Goal: Task Accomplishment & Management: Use online tool/utility

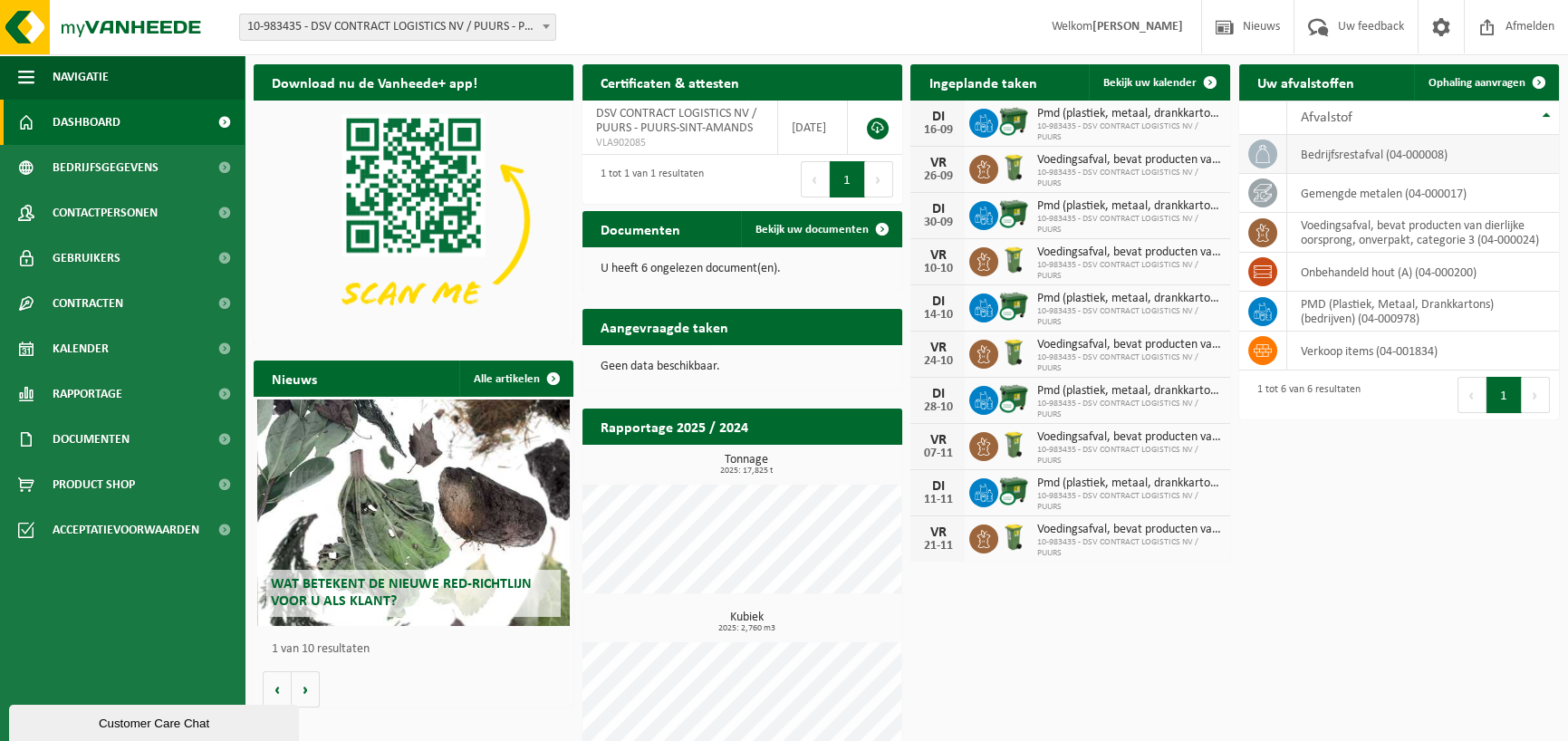
click at [1314, 150] on td "bedrijfsrestafval (04-000008)" at bounding box center [1422, 154] width 272 height 39
click at [1458, 90] on link "Ophaling aanvragen" at bounding box center [1485, 82] width 143 height 36
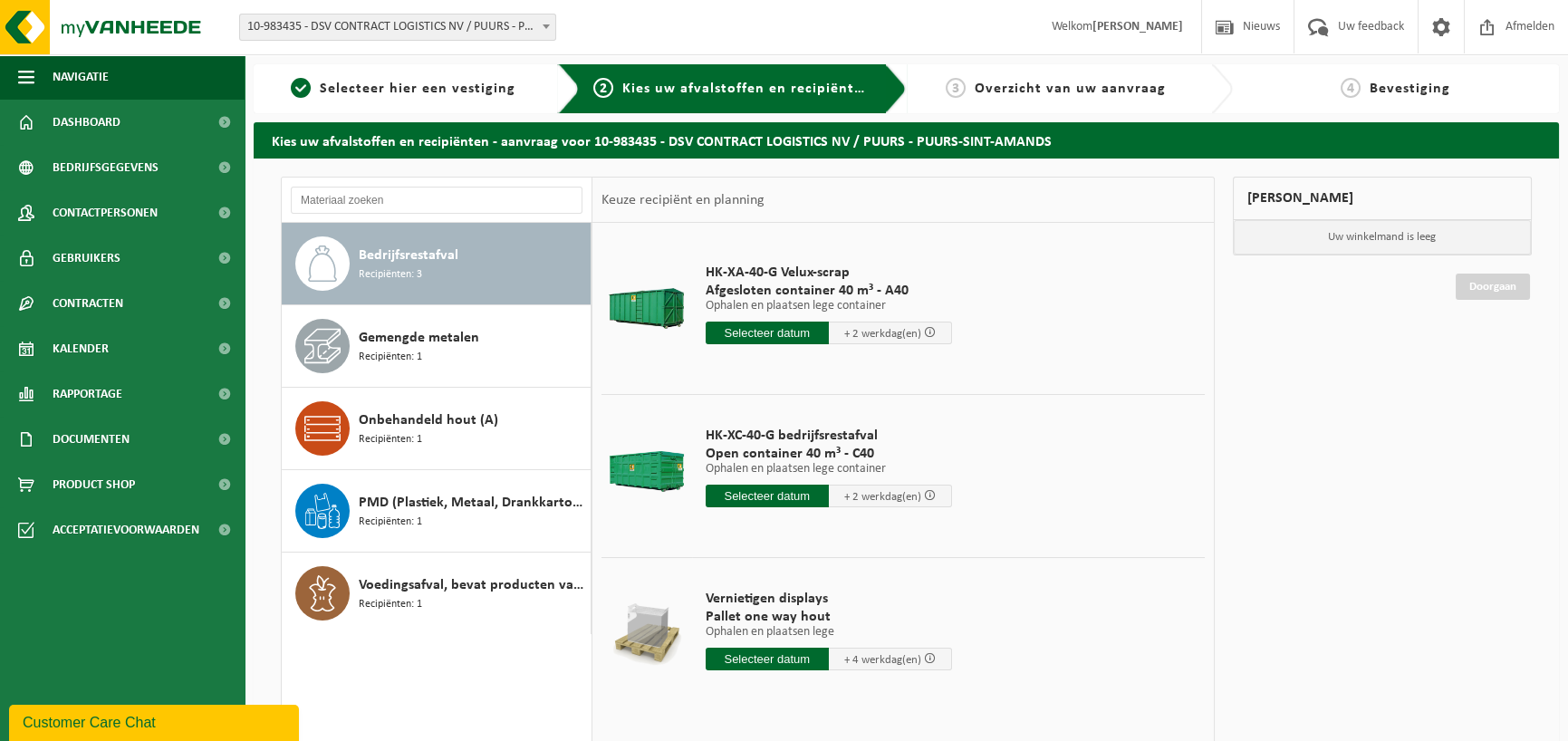
click at [409, 279] on span "Recipiënten: 3" at bounding box center [390, 274] width 63 height 17
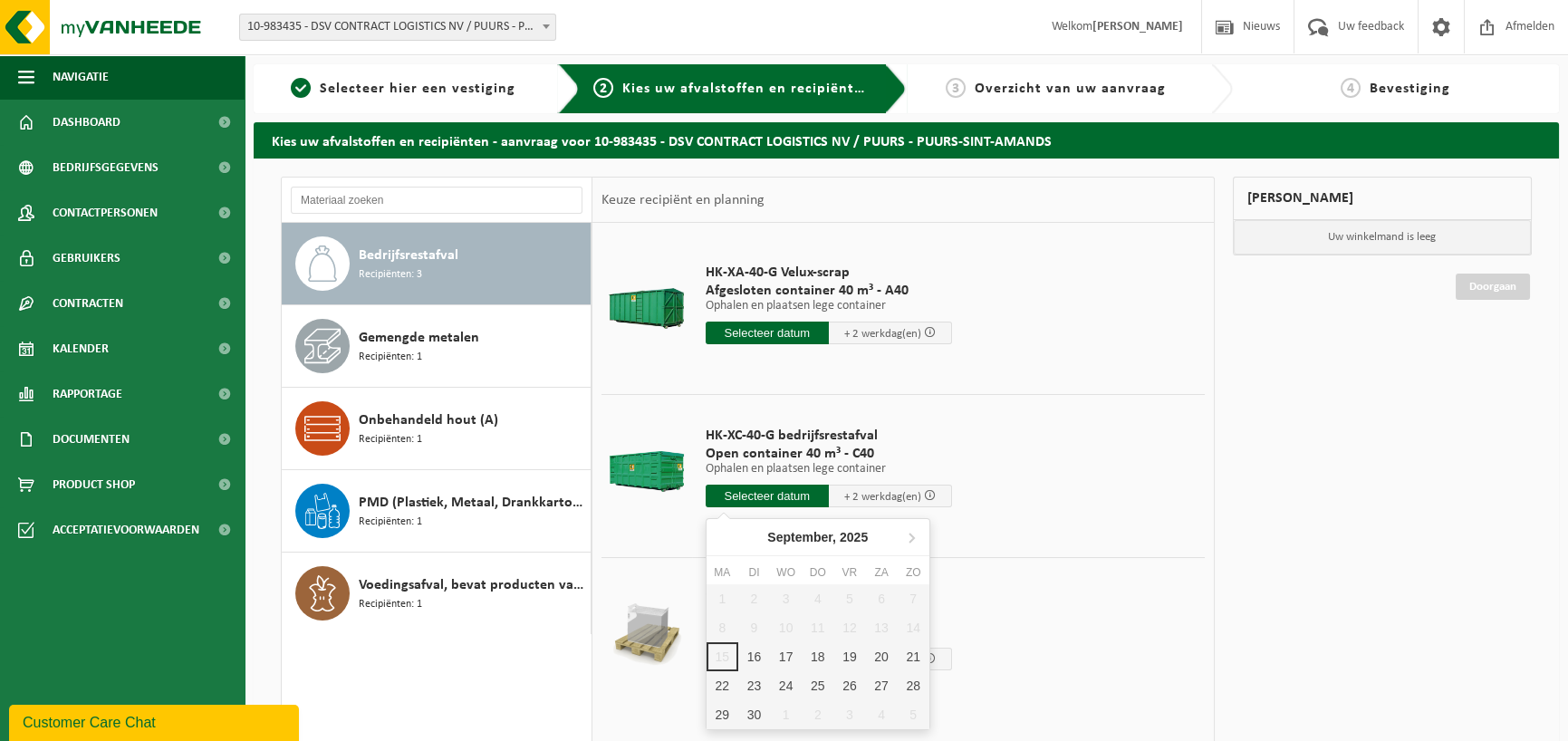
click at [729, 497] on input "text" at bounding box center [767, 496] width 123 height 23
click at [755, 659] on div "16" at bounding box center [754, 657] width 32 height 29
type input "Van 2025-09-16"
type input "2025-09-16"
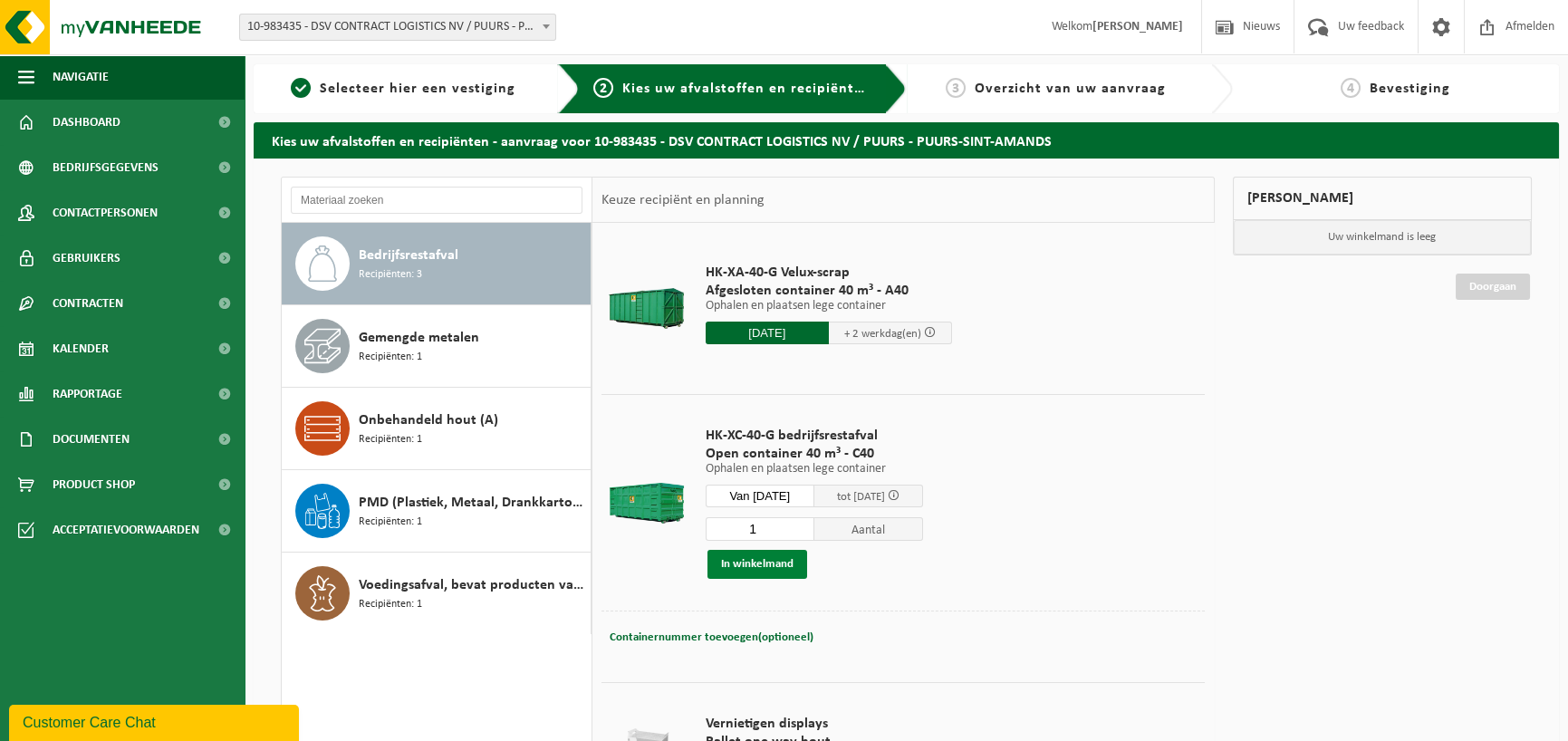
click at [779, 569] on button "In winkelmand" at bounding box center [757, 564] width 99 height 29
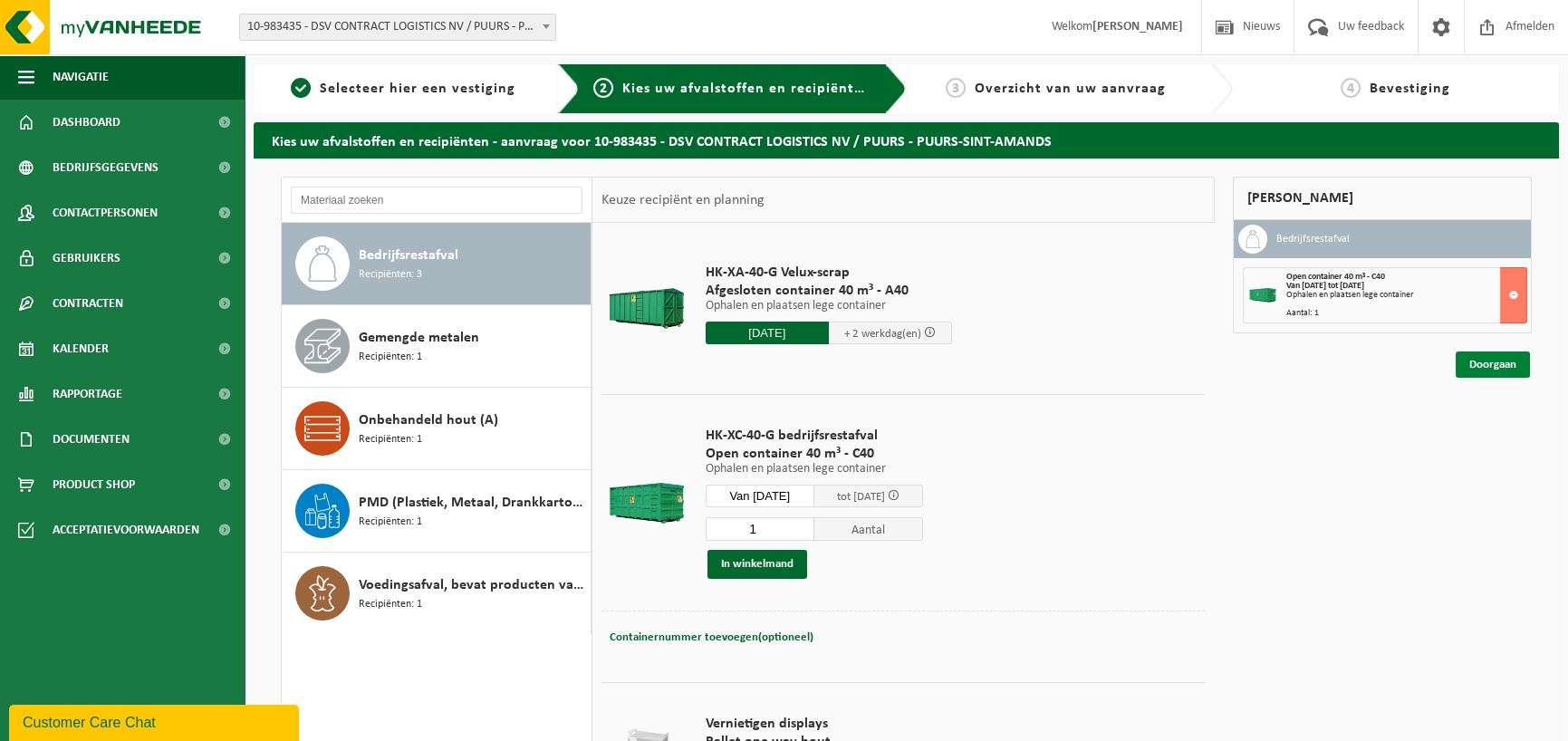
click at [1468, 367] on link "Doorgaan" at bounding box center [1492, 364] width 74 height 26
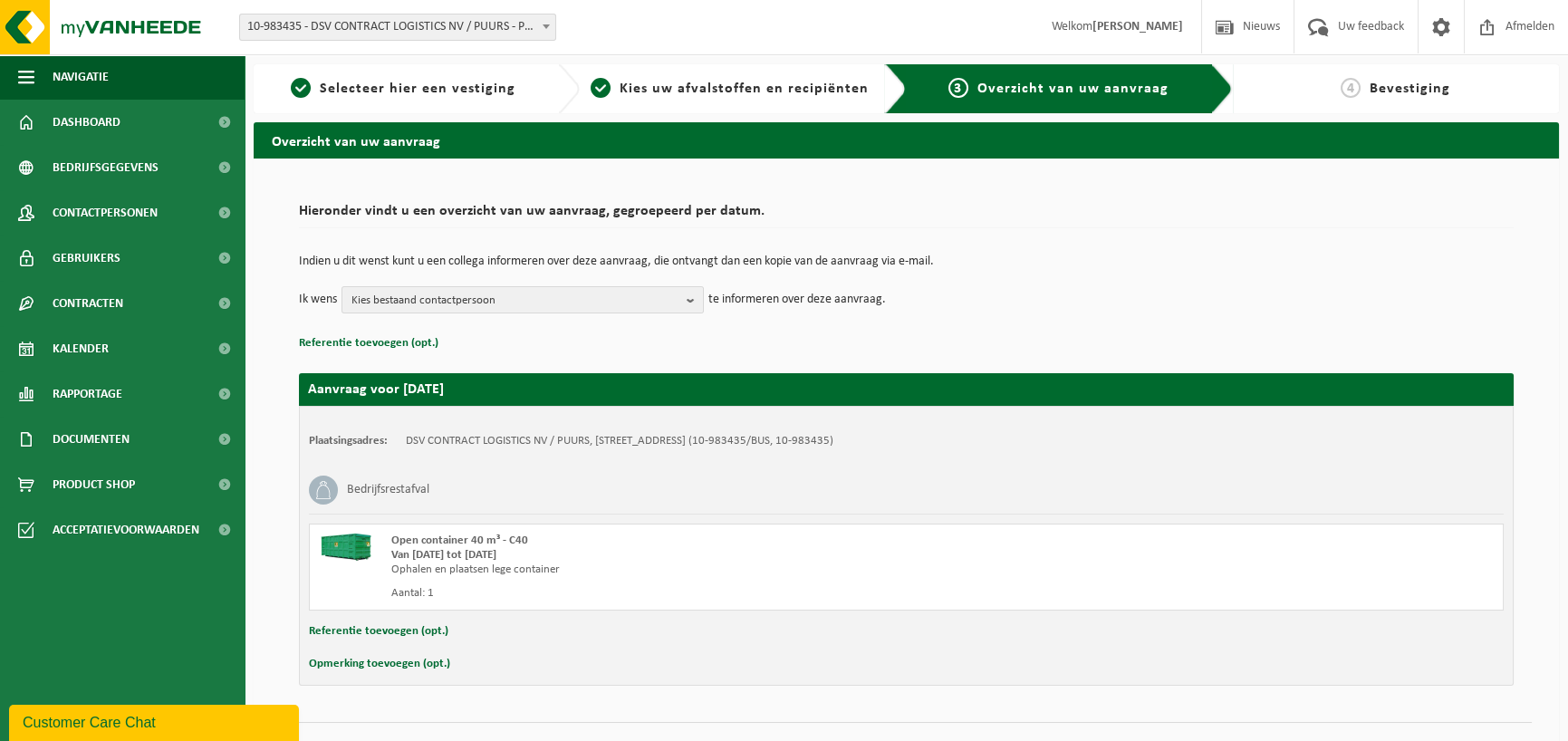
scroll to position [35, 0]
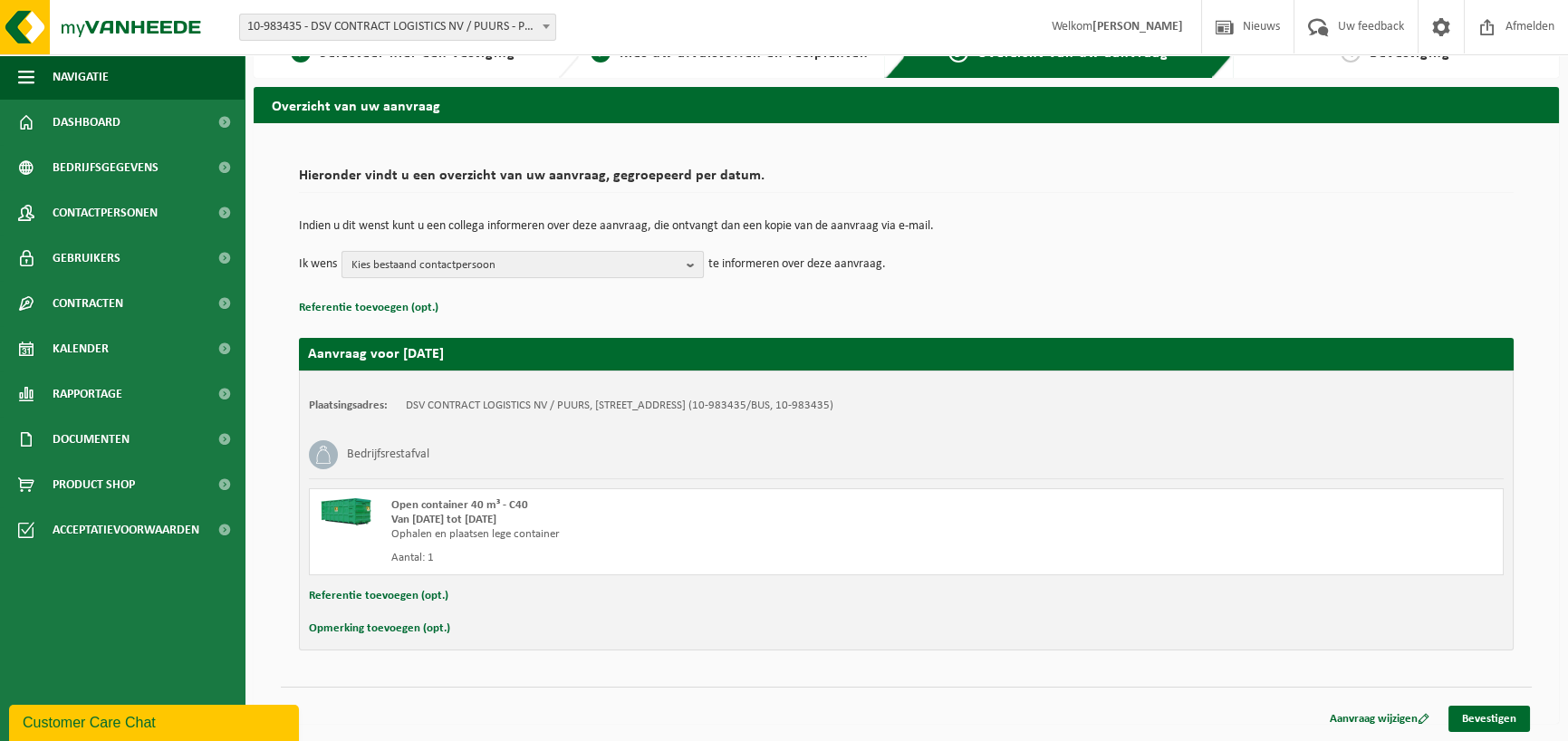
click at [470, 272] on span "Kies bestaand contactpersoon" at bounding box center [515, 265] width 328 height 27
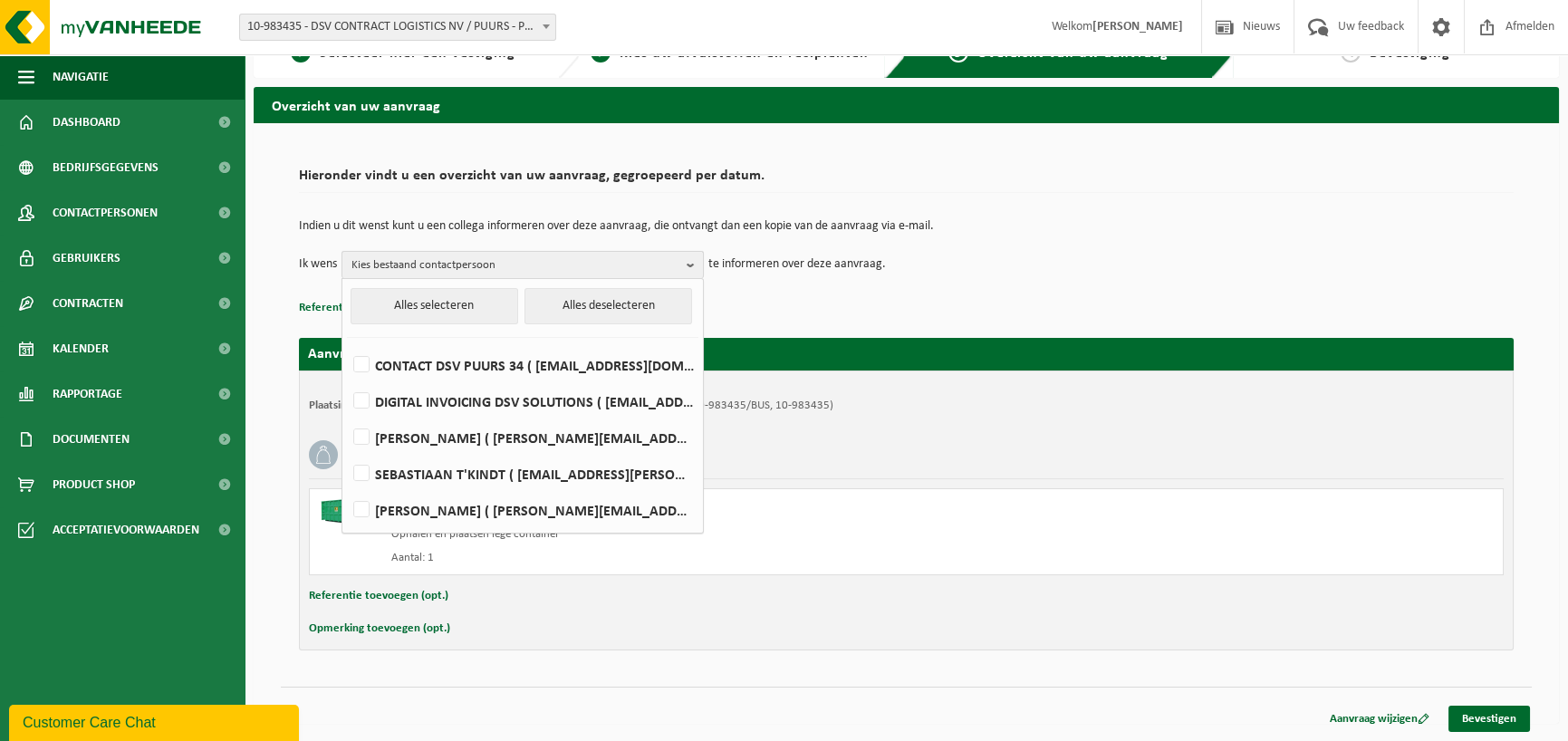
click at [478, 265] on span "Kies bestaand contactpersoon" at bounding box center [515, 265] width 328 height 27
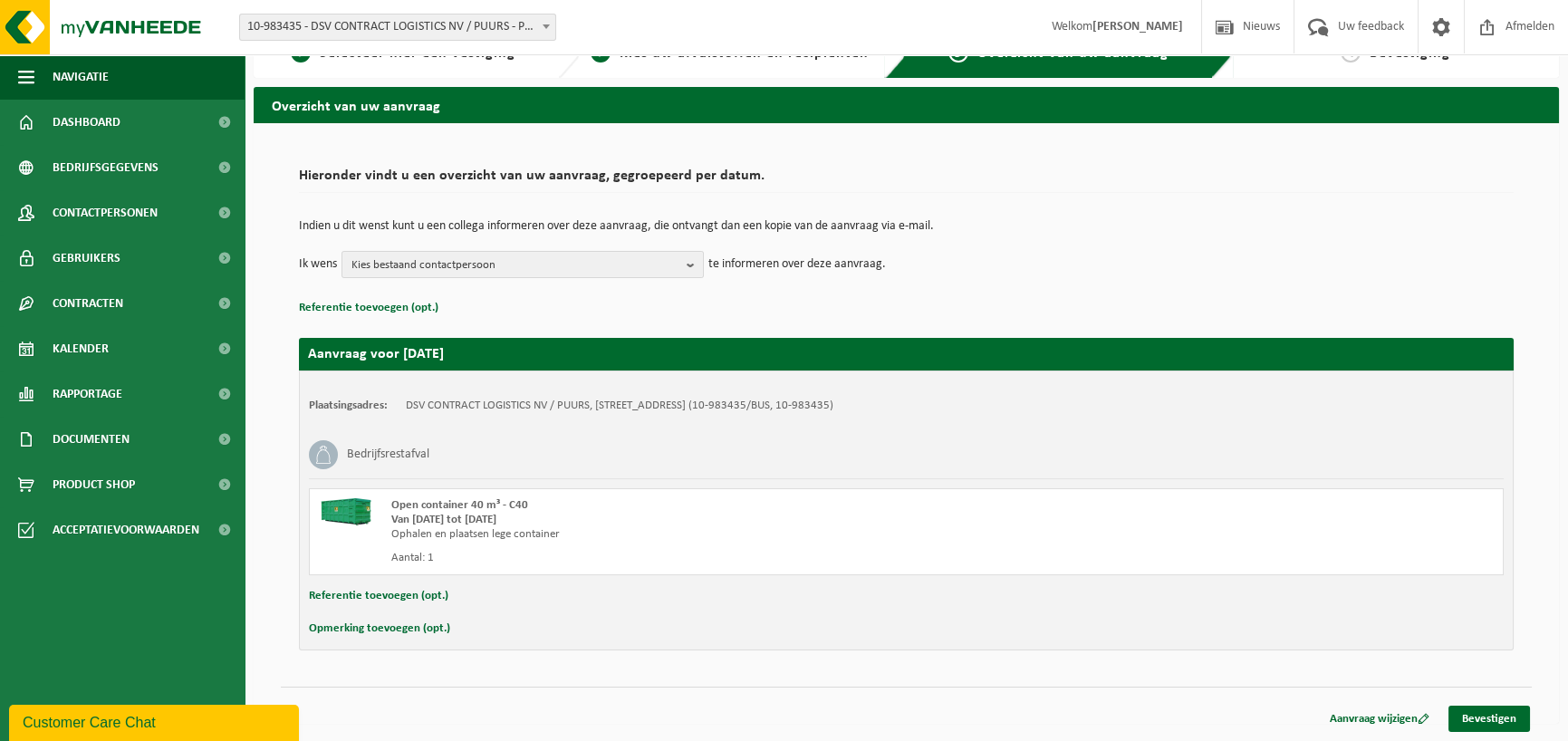
click at [385, 626] on button "Opmerking toevoegen (opt.)" at bounding box center [379, 628] width 141 height 24
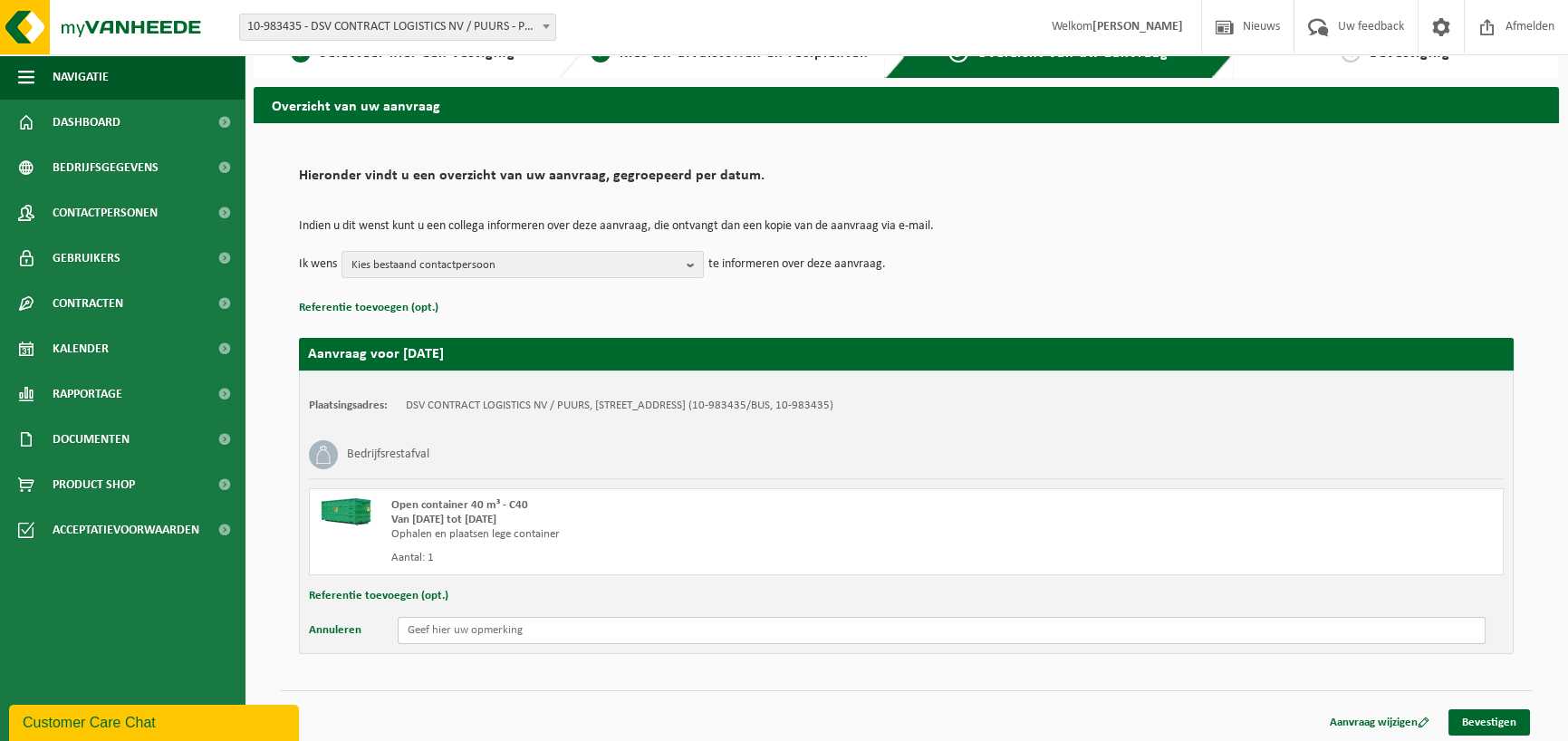
click at [498, 619] on input "text" at bounding box center [942, 630] width 1088 height 27
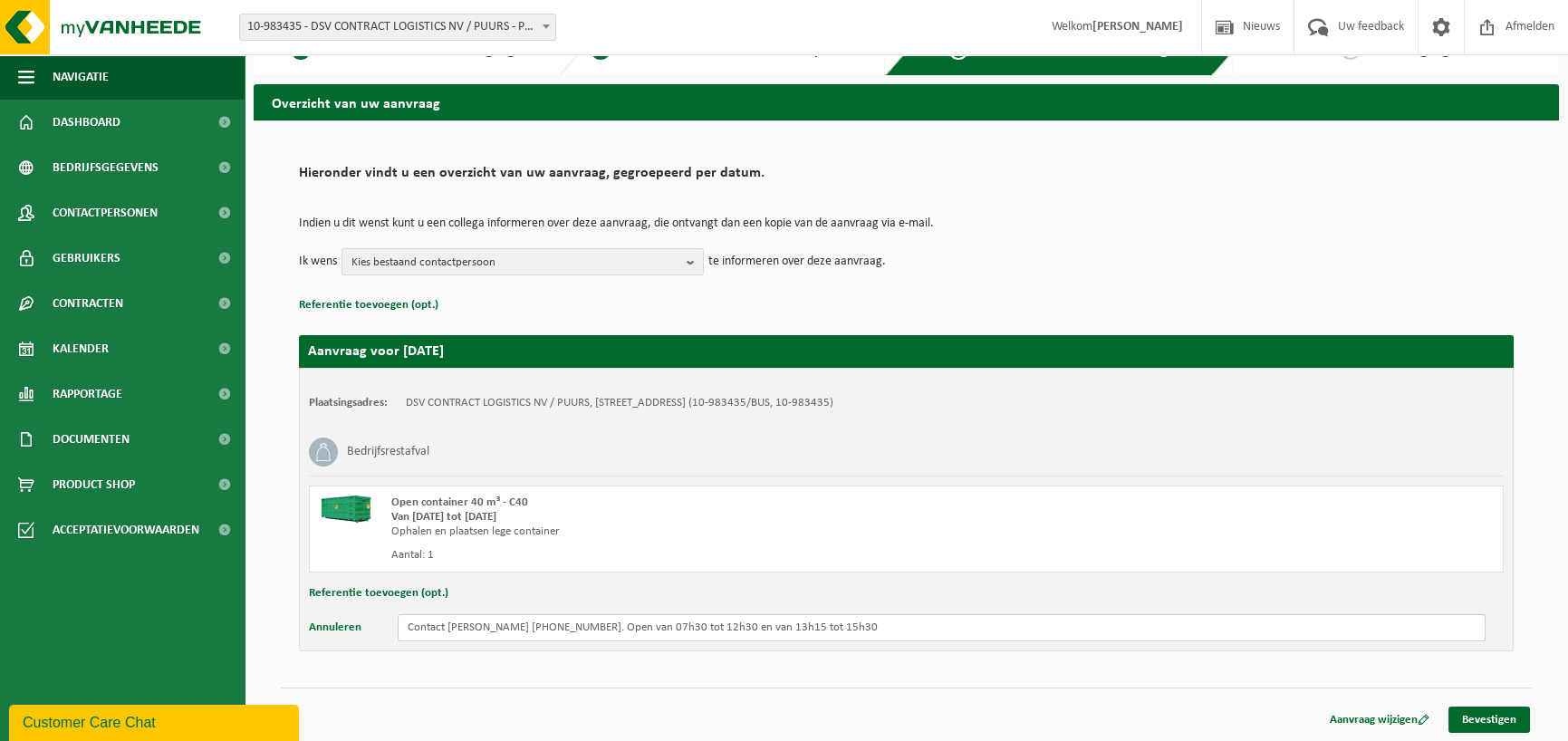
scroll to position [39, 0]
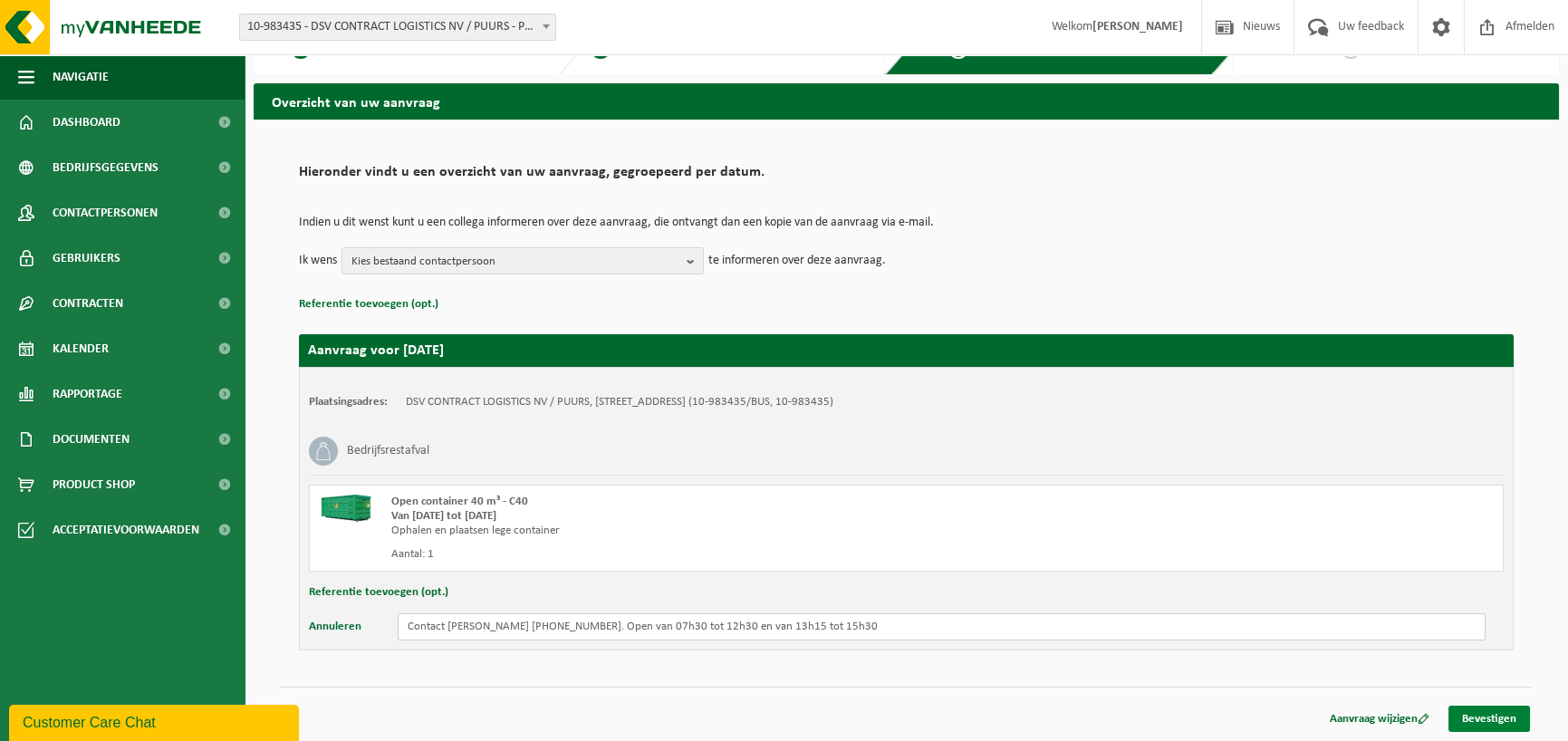
type input "Contact [PERSON_NAME] [PHONE_NUMBER]. Open van 07h30 tot 12h30 en van 13h15 tot…"
drag, startPoint x: 1494, startPoint y: 721, endPoint x: 1436, endPoint y: 711, distance: 58.9
click at [1494, 721] on link "Bevestigen" at bounding box center [1489, 719] width 81 height 26
